Goal: Find specific page/section: Find specific page/section

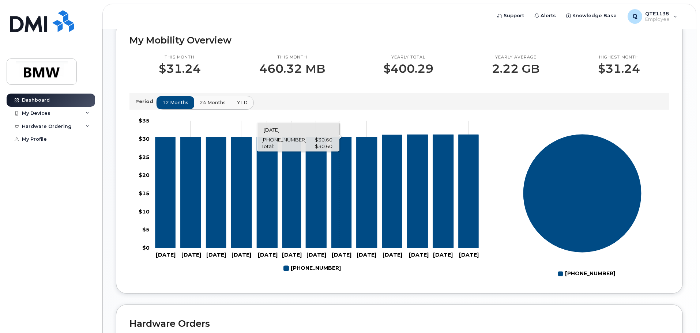
scroll to position [109, 0]
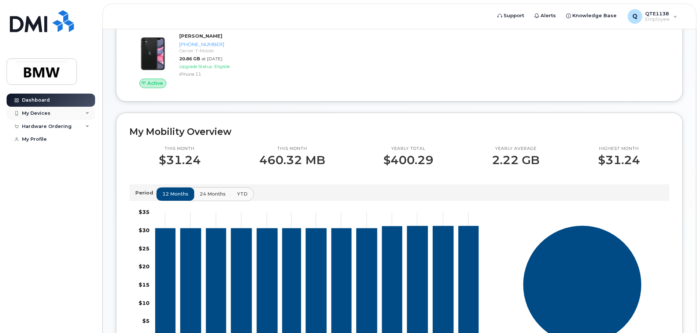
click at [88, 116] on div "My Devices" at bounding box center [51, 113] width 89 height 13
click at [91, 116] on div "My Devices" at bounding box center [51, 113] width 89 height 13
click at [91, 129] on div "Hardware Ordering" at bounding box center [51, 126] width 89 height 13
click at [92, 128] on div "Hardware Ordering" at bounding box center [51, 126] width 89 height 13
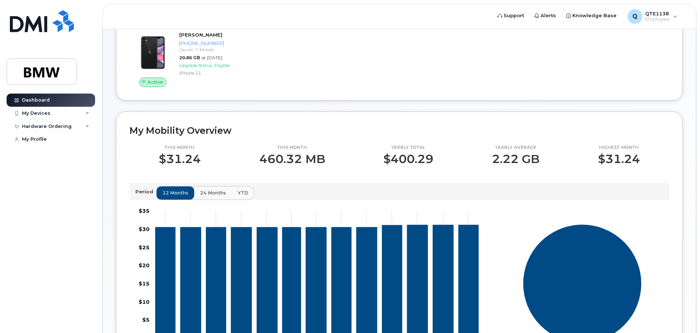
click at [201, 196] on span "24 months" at bounding box center [213, 192] width 26 height 7
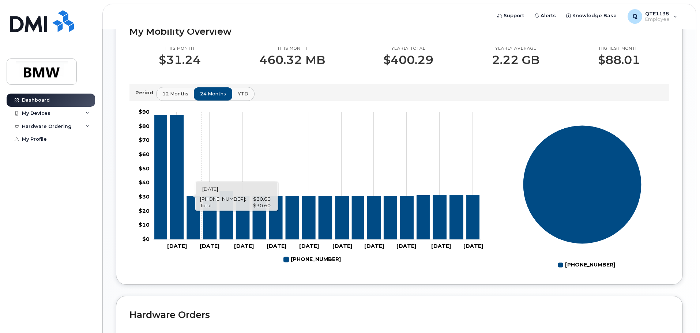
scroll to position [183, 0]
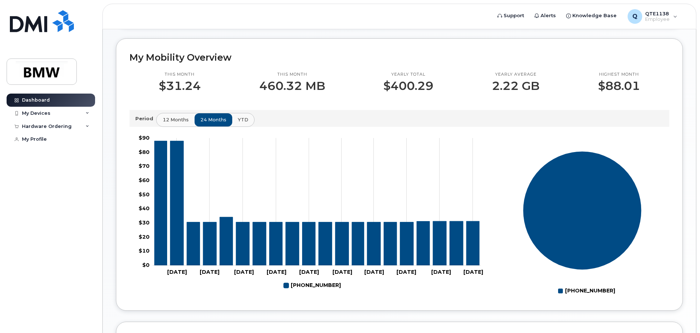
click at [177, 122] on button "12 months" at bounding box center [176, 119] width 38 height 13
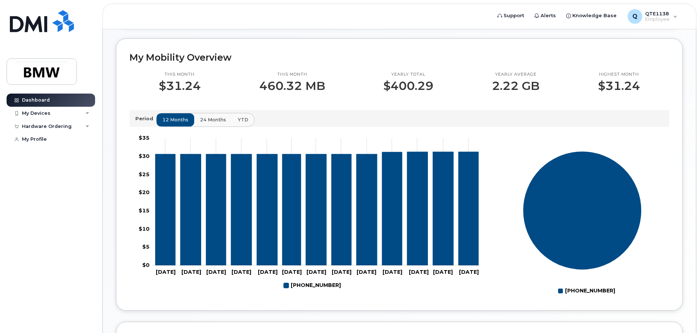
click at [214, 123] on span "24 months" at bounding box center [213, 119] width 26 height 7
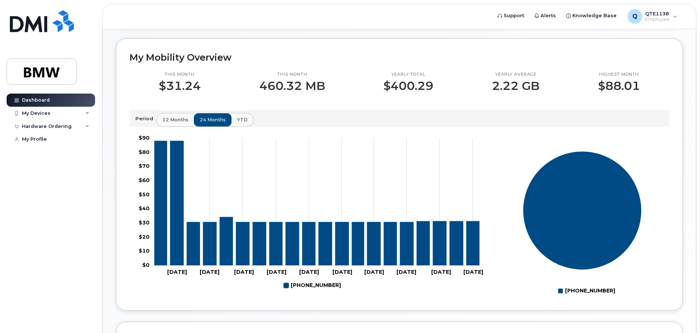
click at [255, 135] on div "Zoom Out $10 $-20 $-10 $0 $10 $20 $30 $40 $50 $60 $70 $80 $90 $100 L [DATE] Mar…" at bounding box center [308, 214] width 366 height 173
click at [247, 127] on button "YTD" at bounding box center [242, 119] width 23 height 13
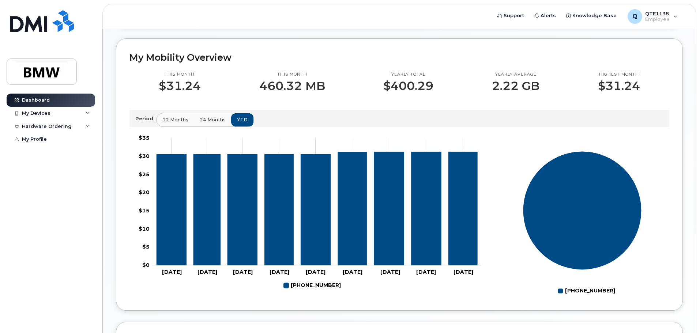
click at [154, 122] on p "Period" at bounding box center [145, 118] width 21 height 7
click at [164, 123] on span "12 months" at bounding box center [176, 119] width 26 height 7
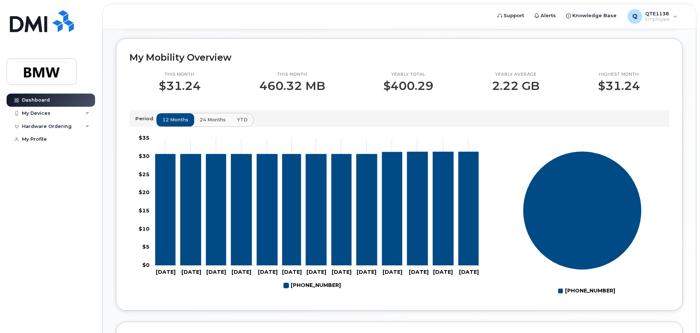
click at [190, 125] on div "12 months 24 months YTD" at bounding box center [205, 120] width 98 height 14
click at [191, 127] on div "12 months 24 months YTD" at bounding box center [205, 120] width 98 height 14
